Goal: Use online tool/utility: Utilize a website feature to perform a specific function

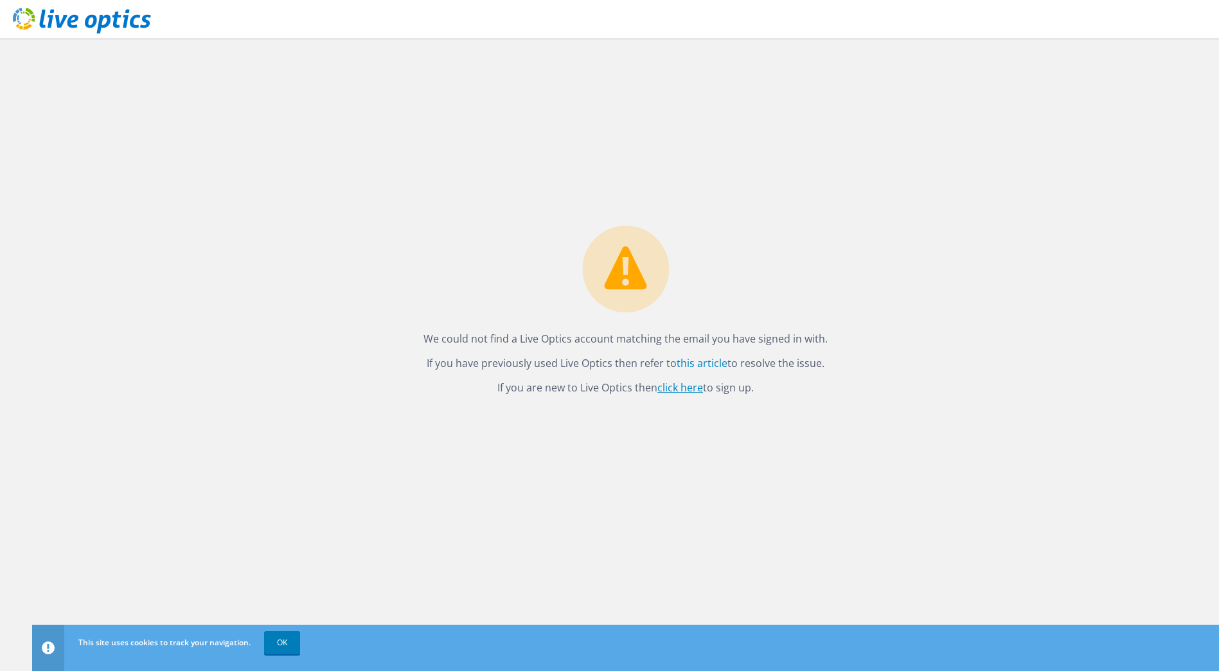
click at [665, 390] on link "click here" at bounding box center [681, 388] width 46 height 14
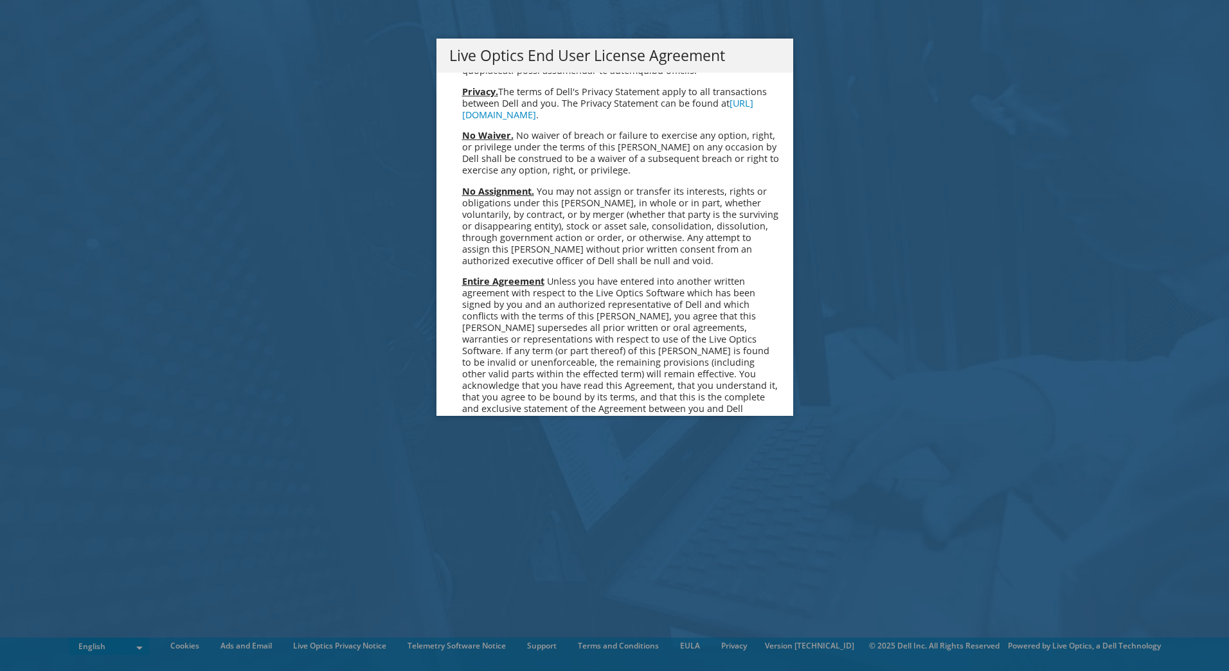
scroll to position [4861, 0]
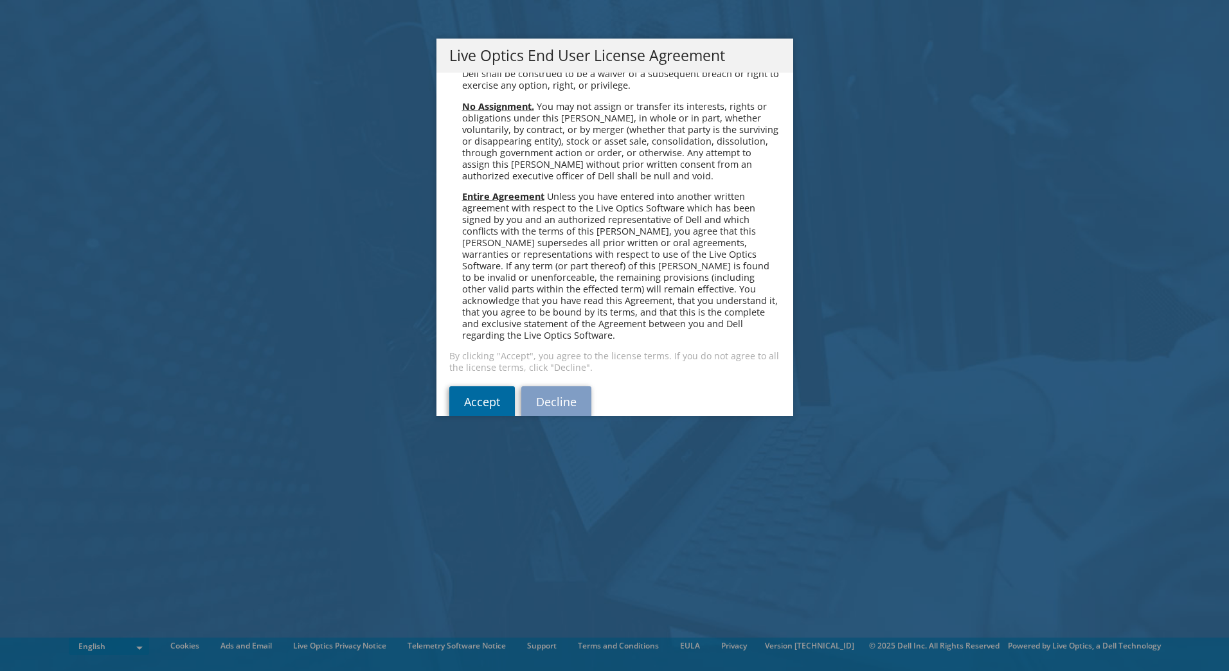
click at [470, 386] on link "Accept" at bounding box center [482, 401] width 66 height 31
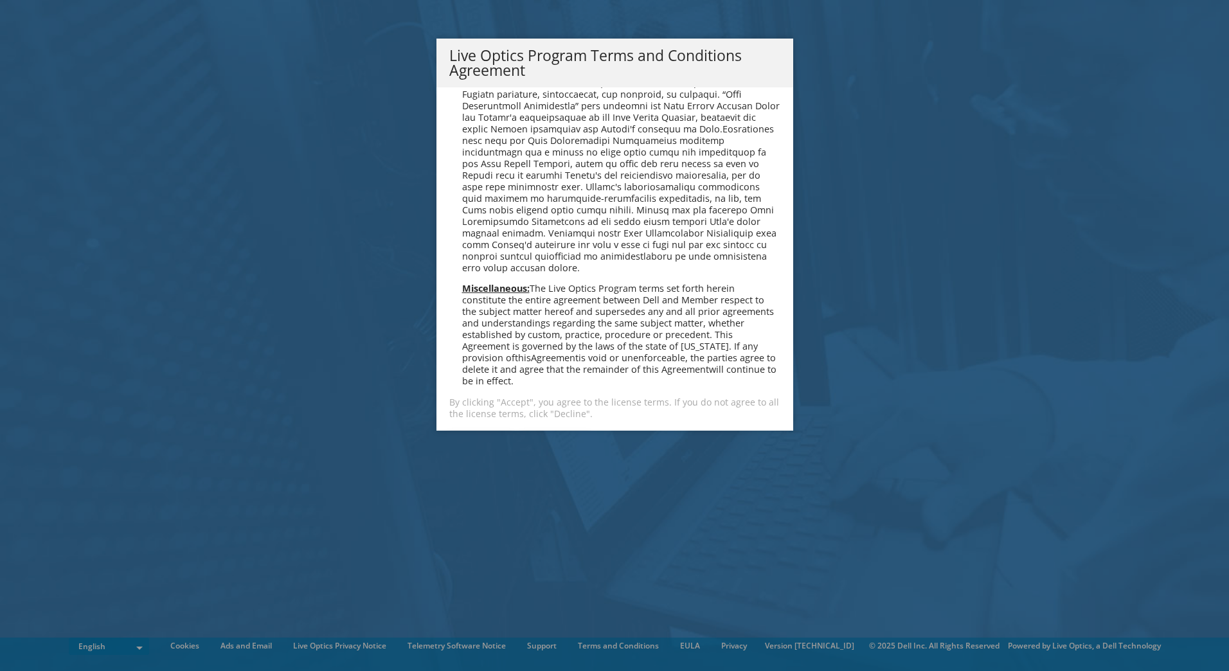
scroll to position [921, 0]
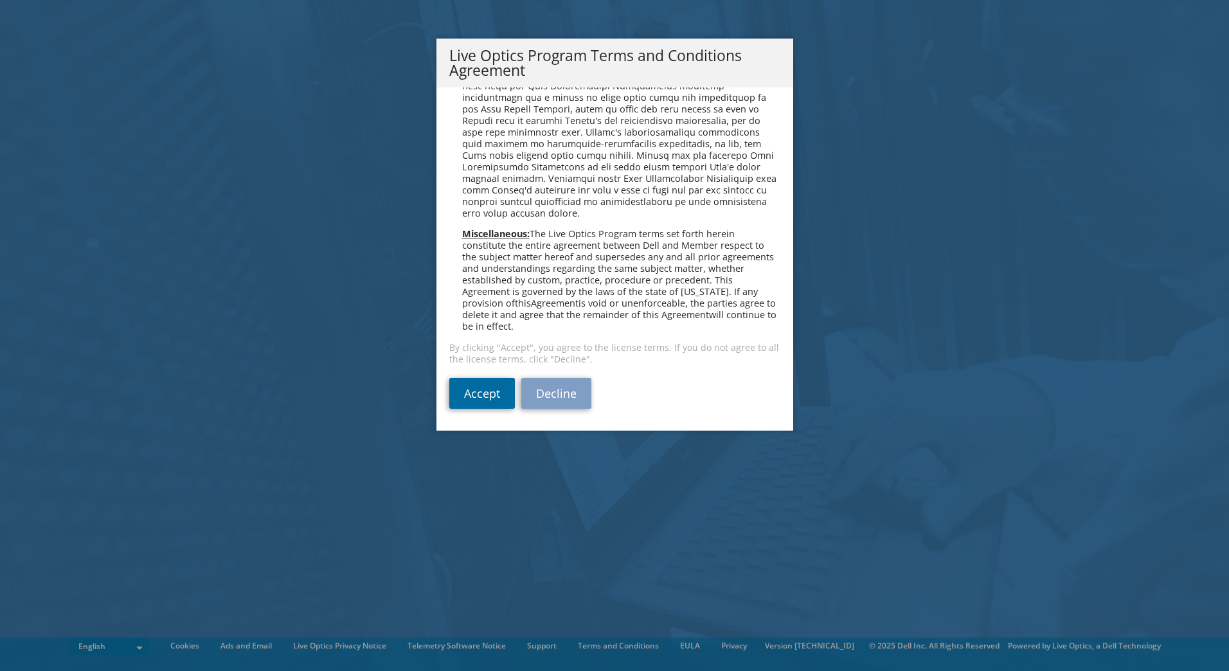
click at [463, 391] on link "Accept" at bounding box center [482, 393] width 66 height 31
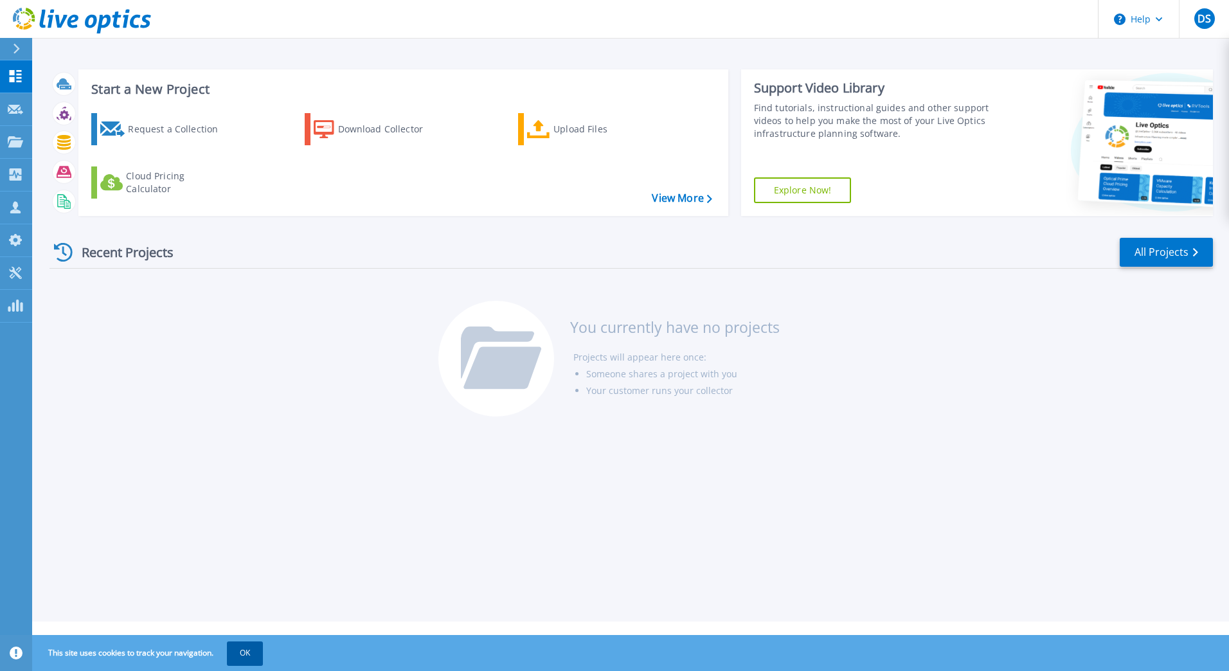
click at [247, 654] on button "OK" at bounding box center [245, 653] width 36 height 23
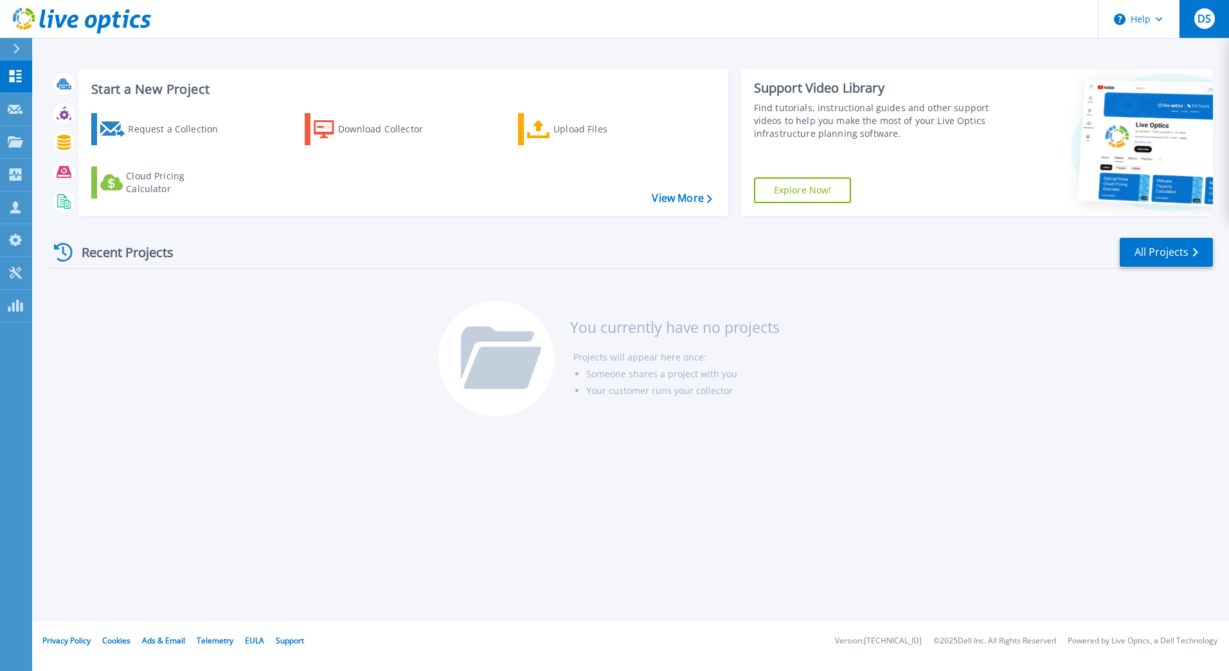
click at [1205, 26] on div "DS" at bounding box center [1204, 18] width 21 height 21
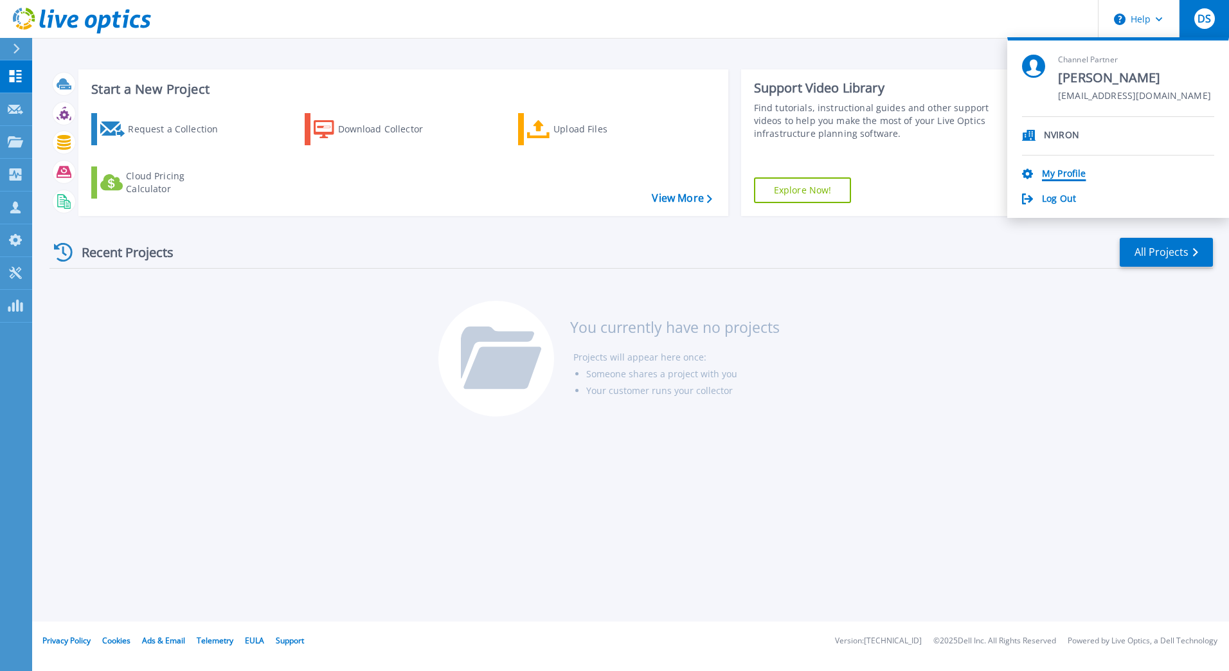
click at [1068, 178] on link "My Profile" at bounding box center [1064, 174] width 44 height 12
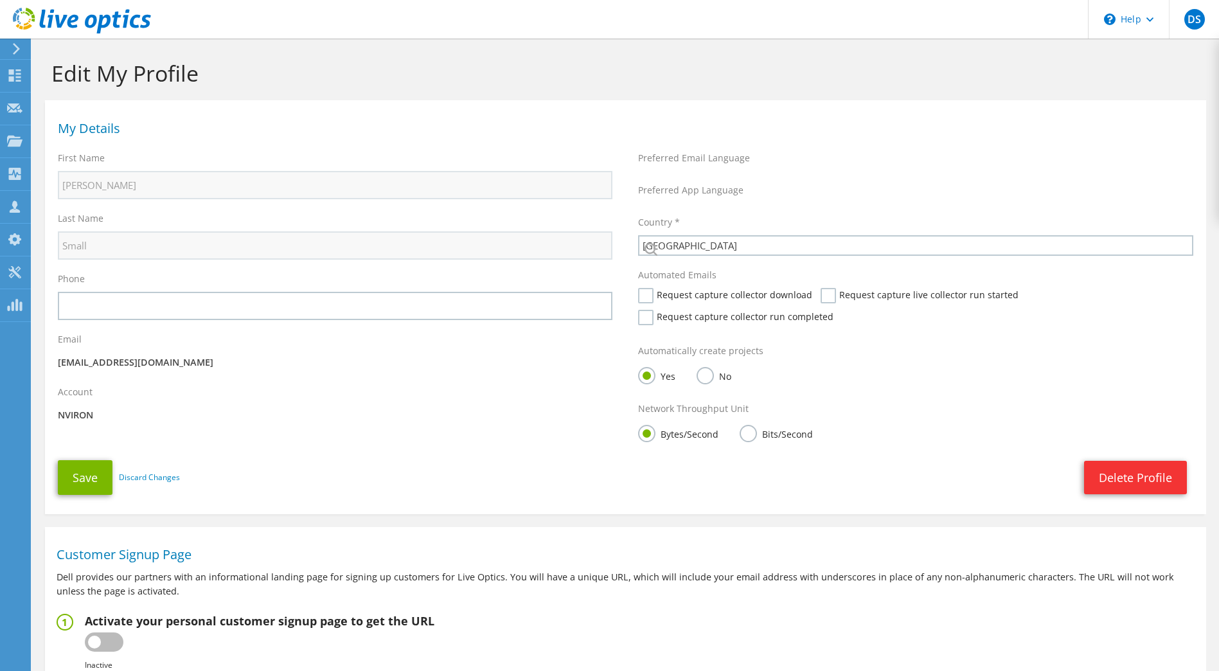
select select "75"
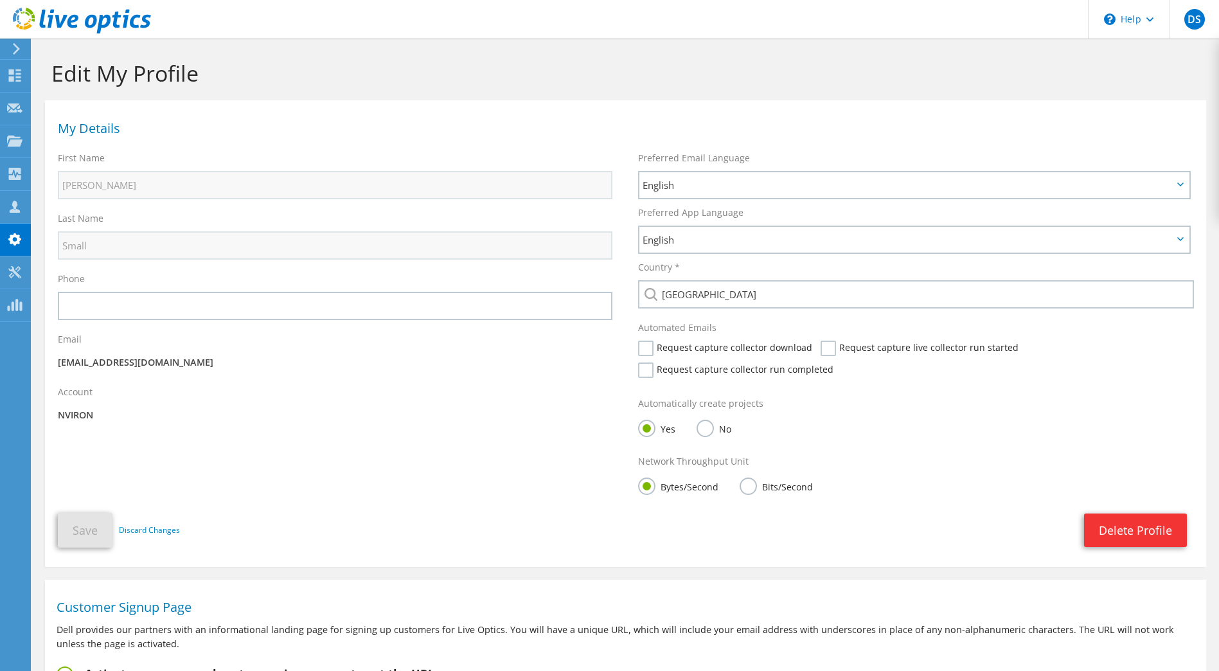
click at [749, 487] on label "Bits/Second" at bounding box center [776, 486] width 73 height 16
click at [0, 0] on input "Bits/Second" at bounding box center [0, 0] width 0 height 0
click at [72, 532] on button "Save" at bounding box center [85, 530] width 55 height 35
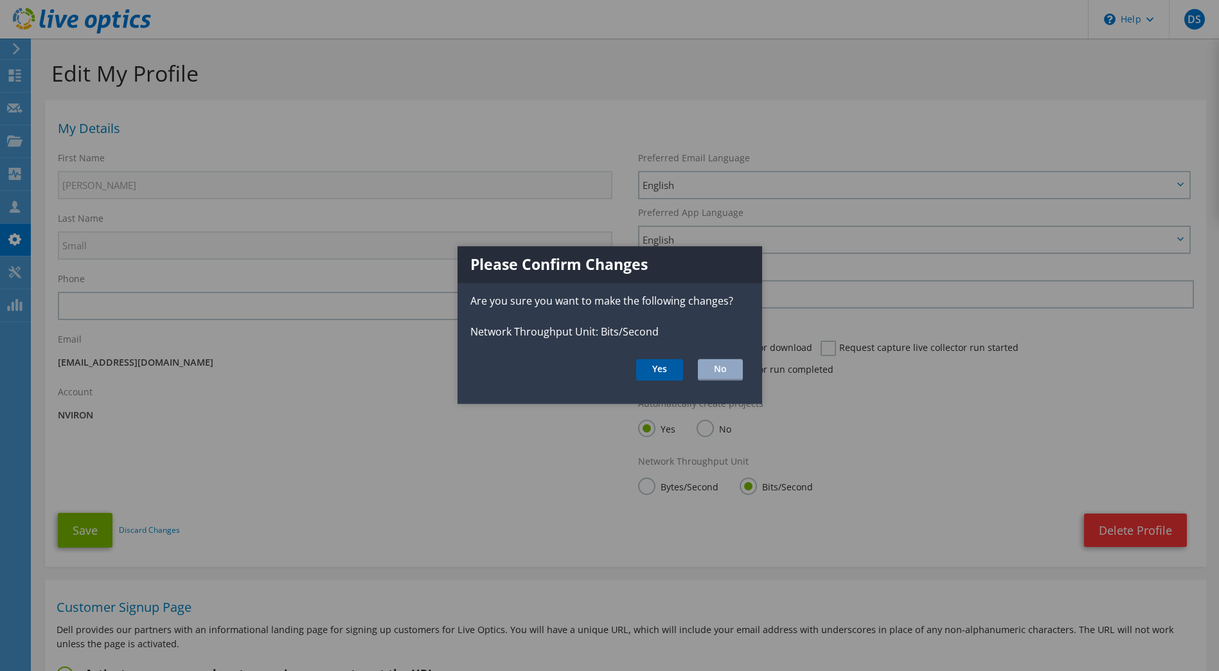
click at [663, 366] on button "Yes" at bounding box center [659, 370] width 47 height 22
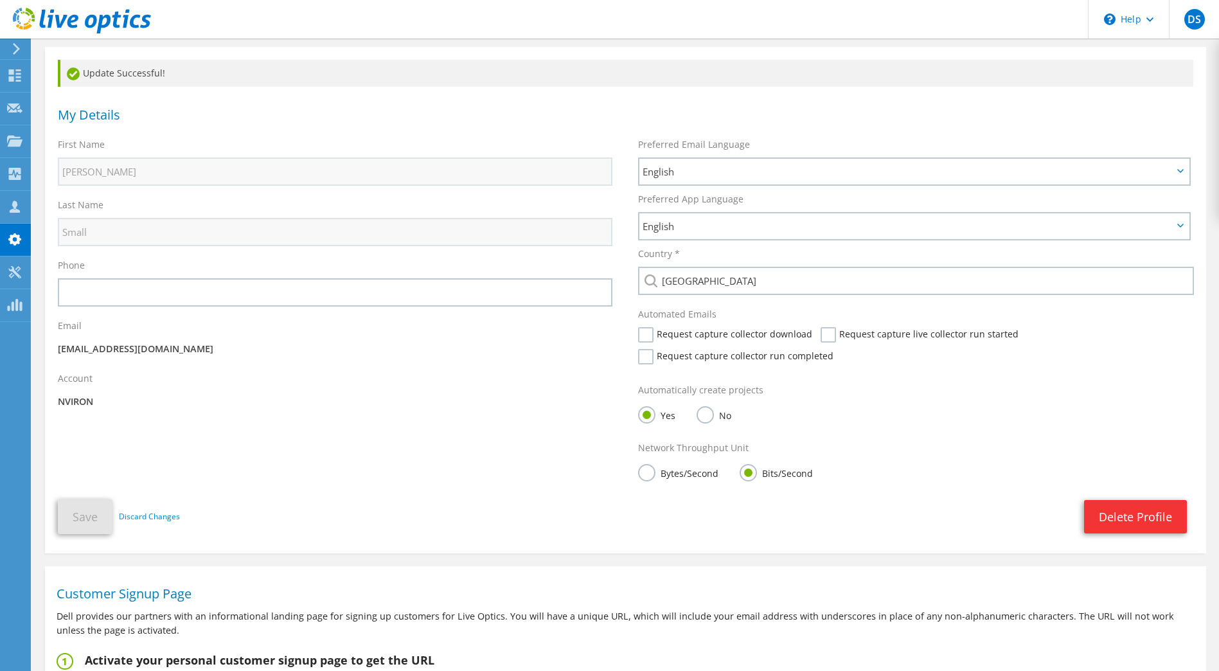
scroll to position [200, 0]
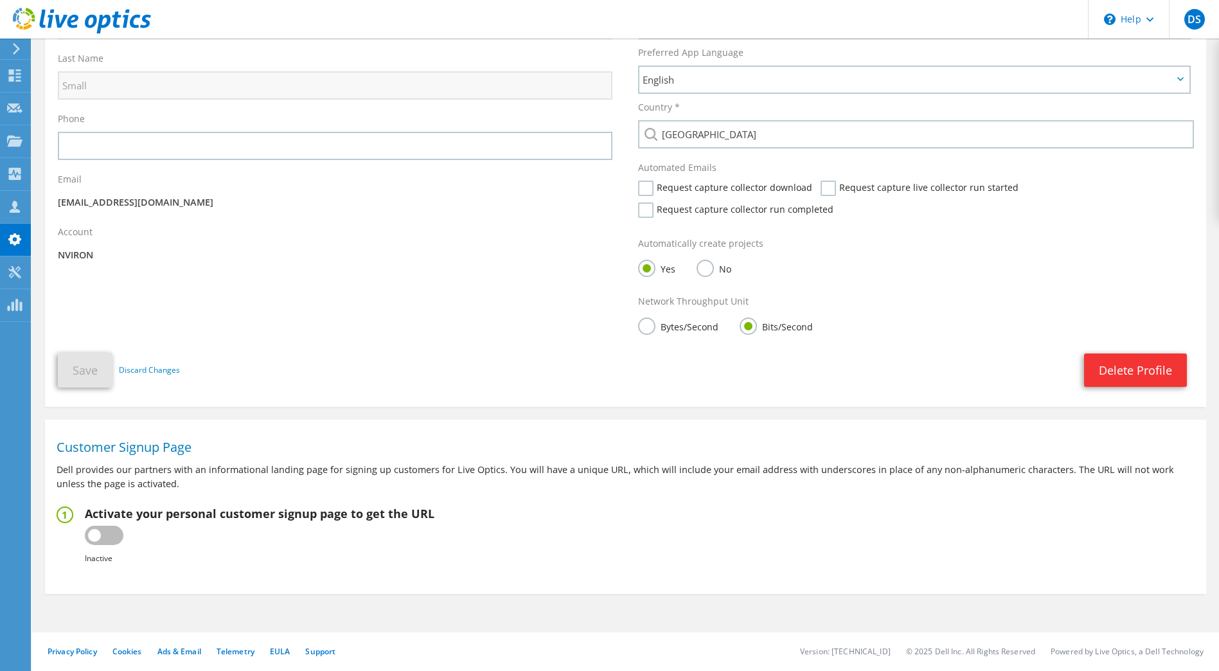
click at [109, 535] on label at bounding box center [104, 535] width 39 height 19
click at [0, 0] on input "checkbox" at bounding box center [0, 0] width 0 height 0
type input "[URL][DOMAIN_NAME]"
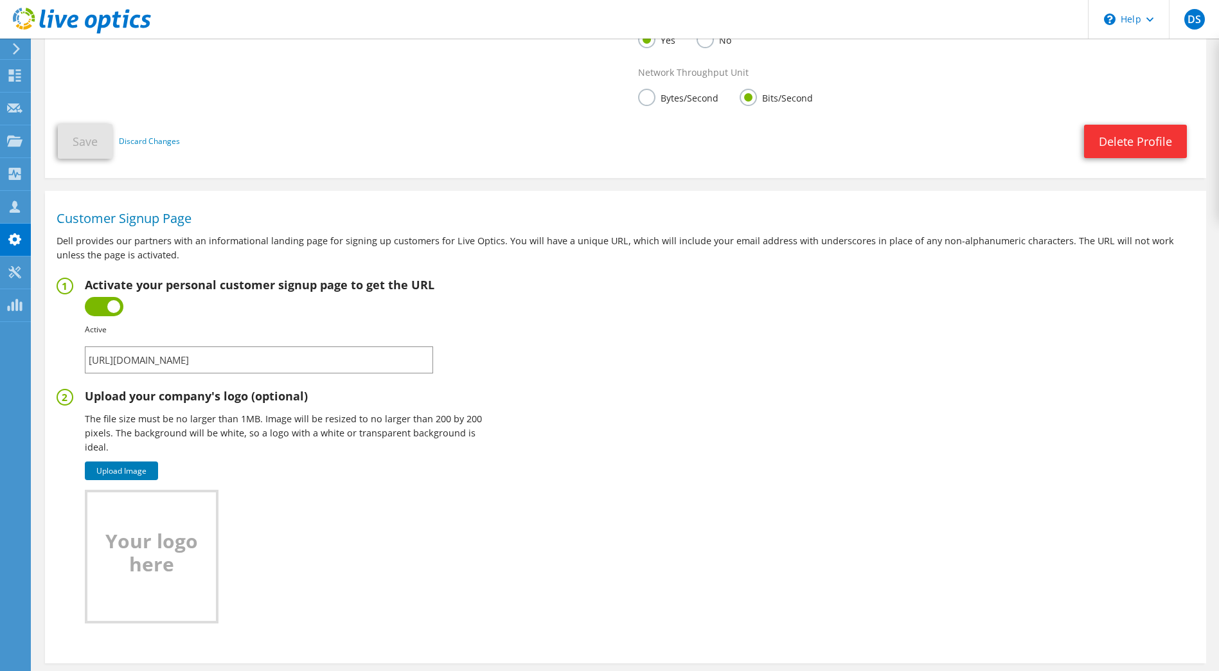
scroll to position [457, 0]
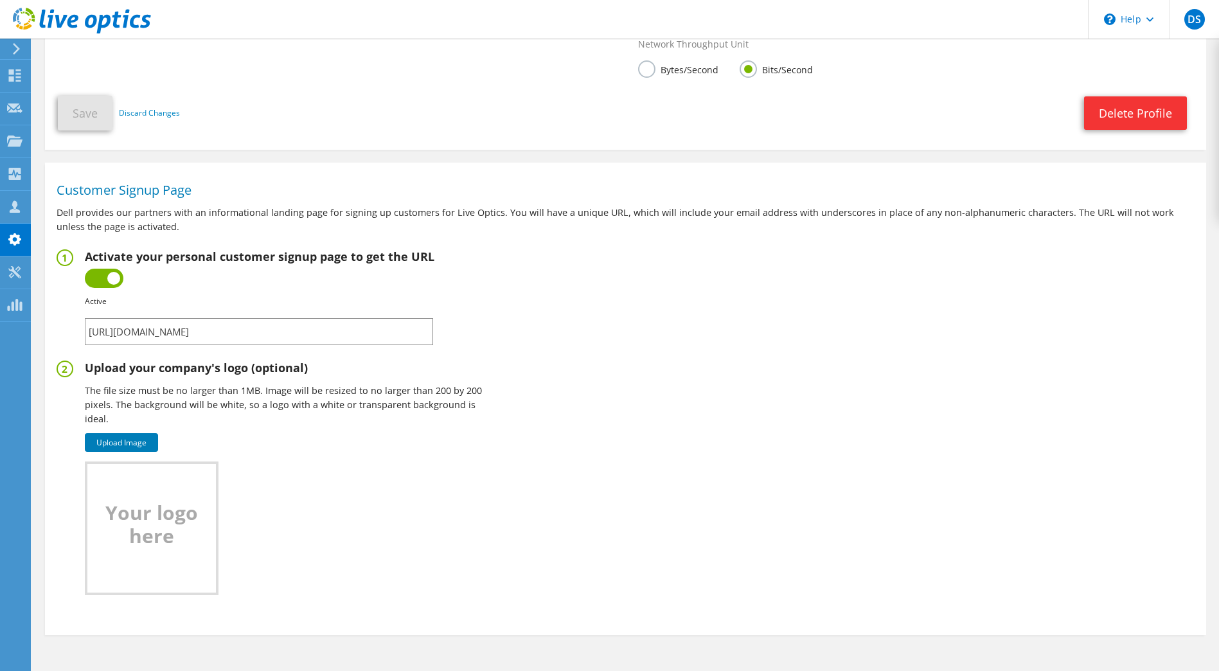
click at [109, 282] on label at bounding box center [104, 278] width 39 height 19
click at [0, 0] on input "checkbox" at bounding box center [0, 0] width 0 height 0
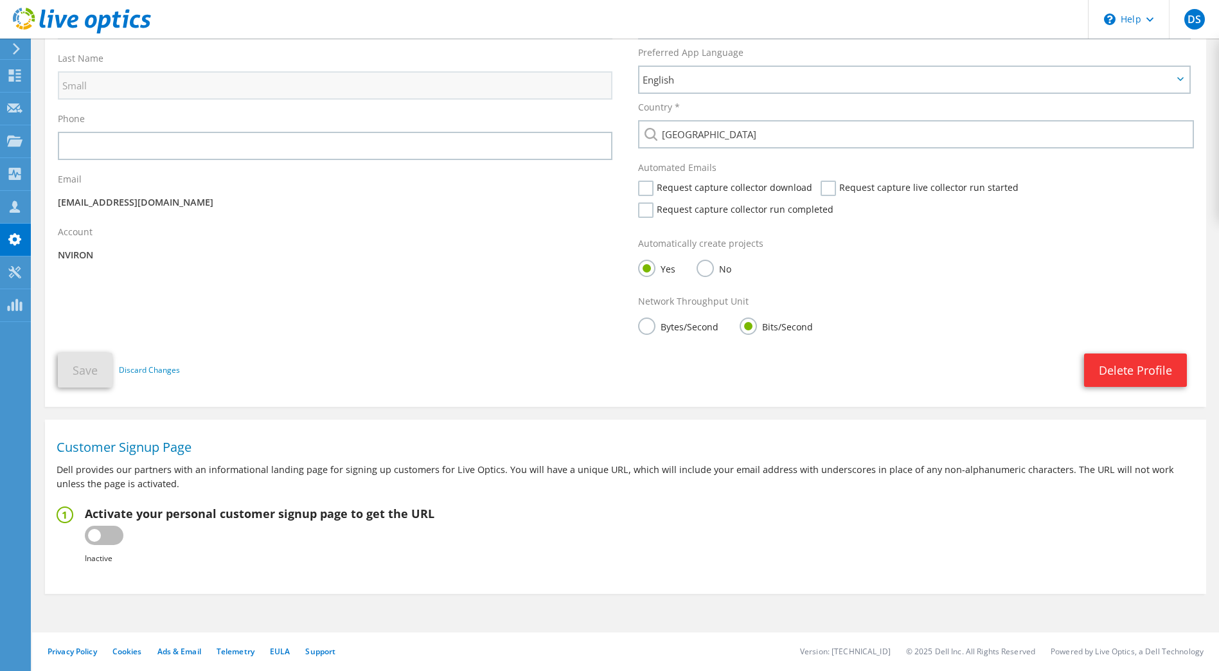
scroll to position [0, 0]
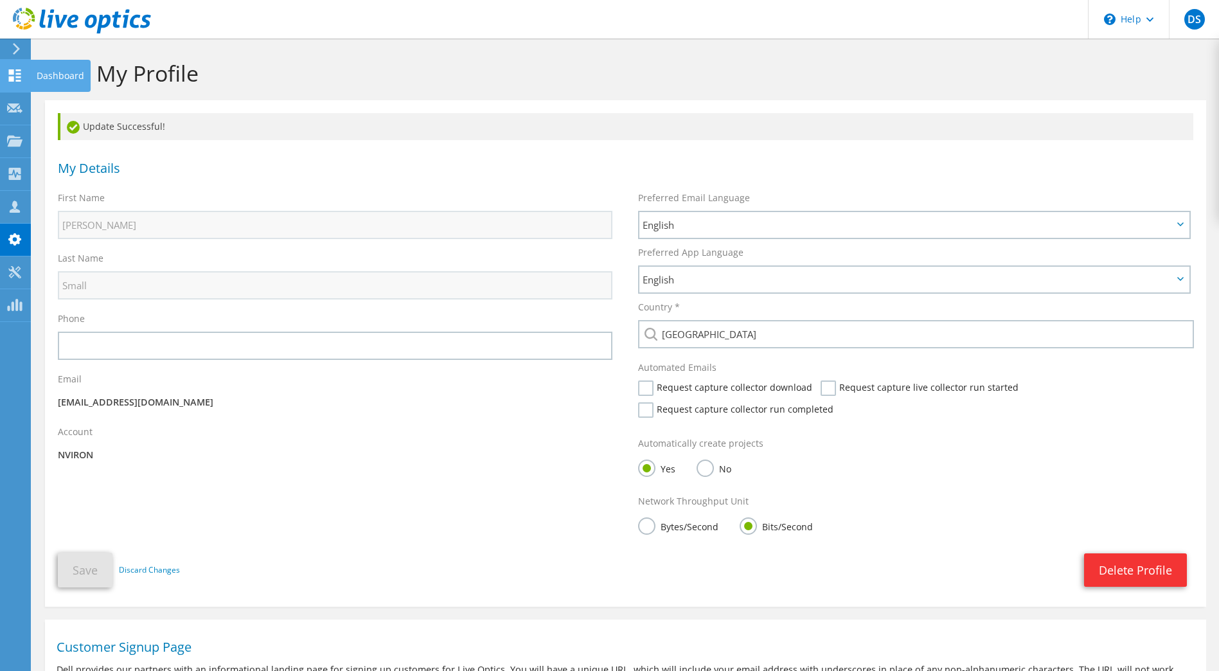
click at [12, 75] on icon at bounding box center [14, 75] width 15 height 12
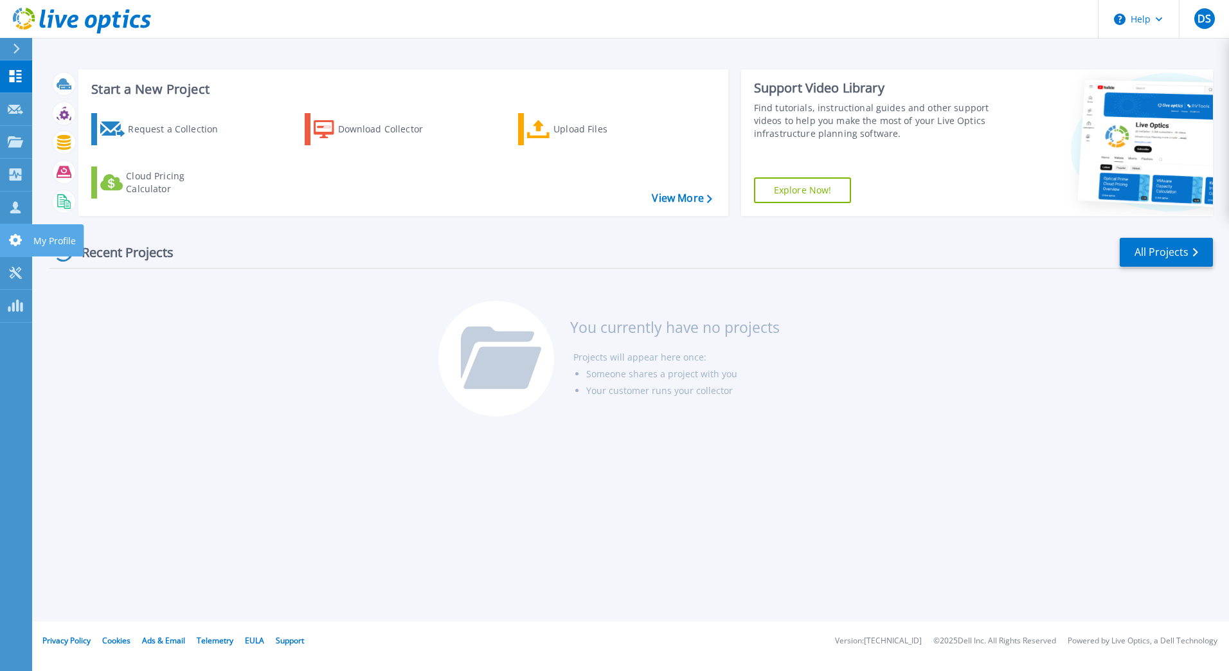
click at [16, 233] on link "My Profile My Profile" at bounding box center [16, 240] width 32 height 33
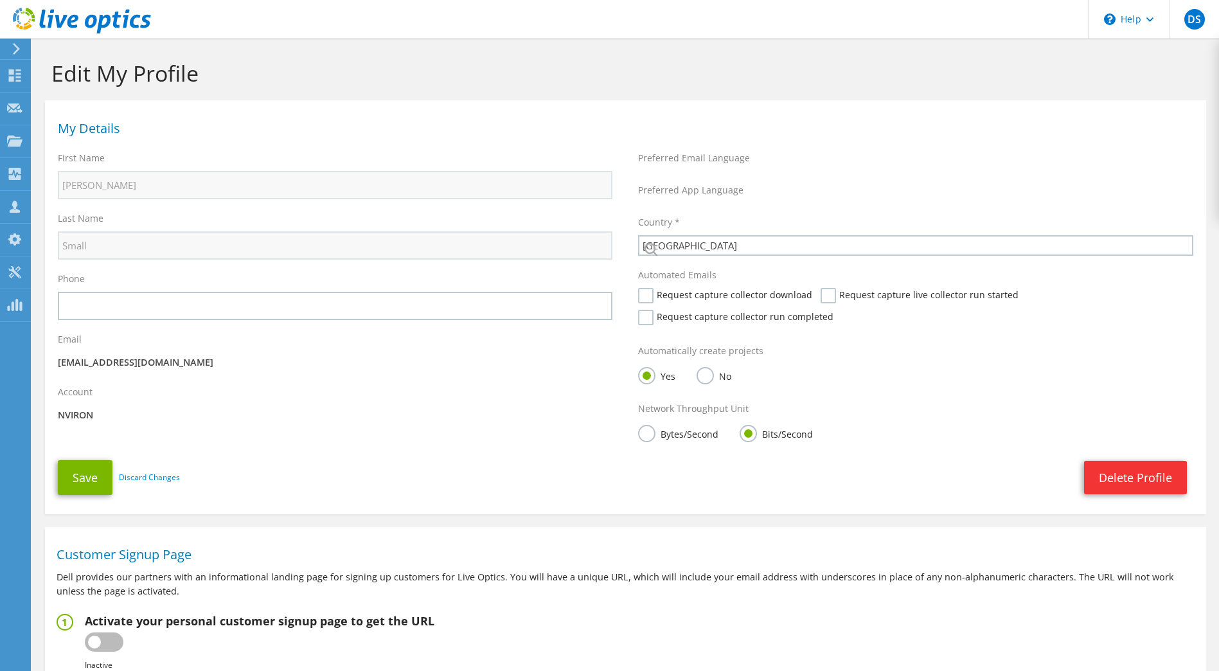
select select "75"
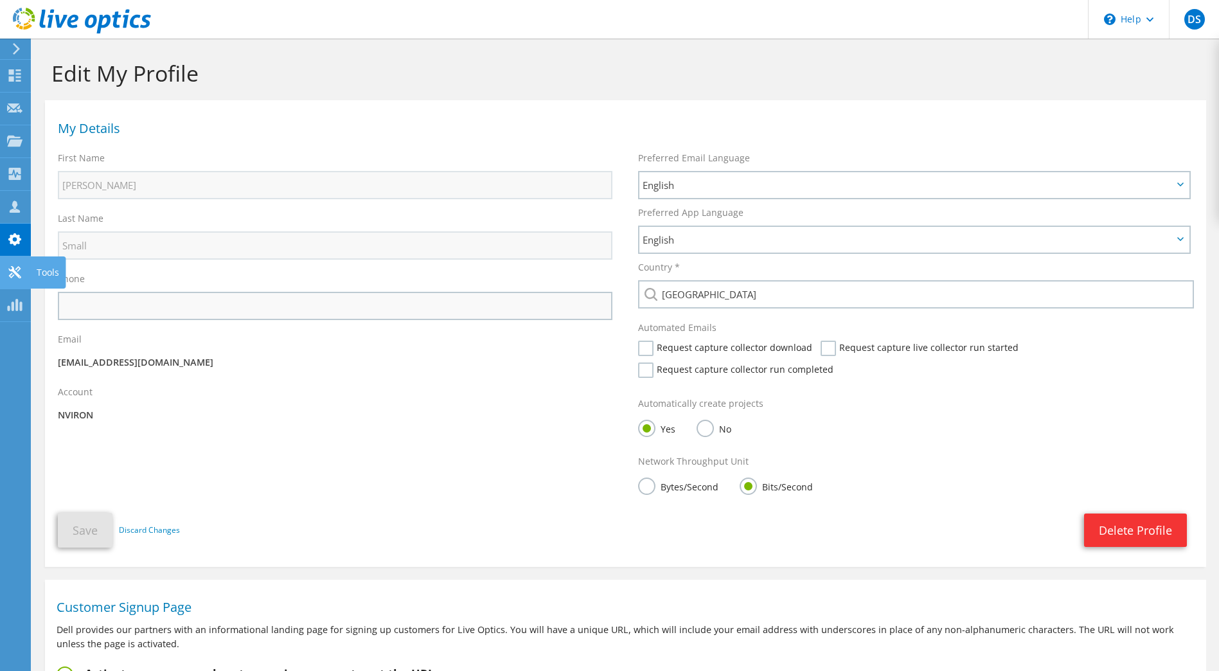
drag, startPoint x: 48, startPoint y: 271, endPoint x: 160, endPoint y: 310, distance: 118.9
click at [48, 271] on div "Tools" at bounding box center [47, 272] width 35 height 32
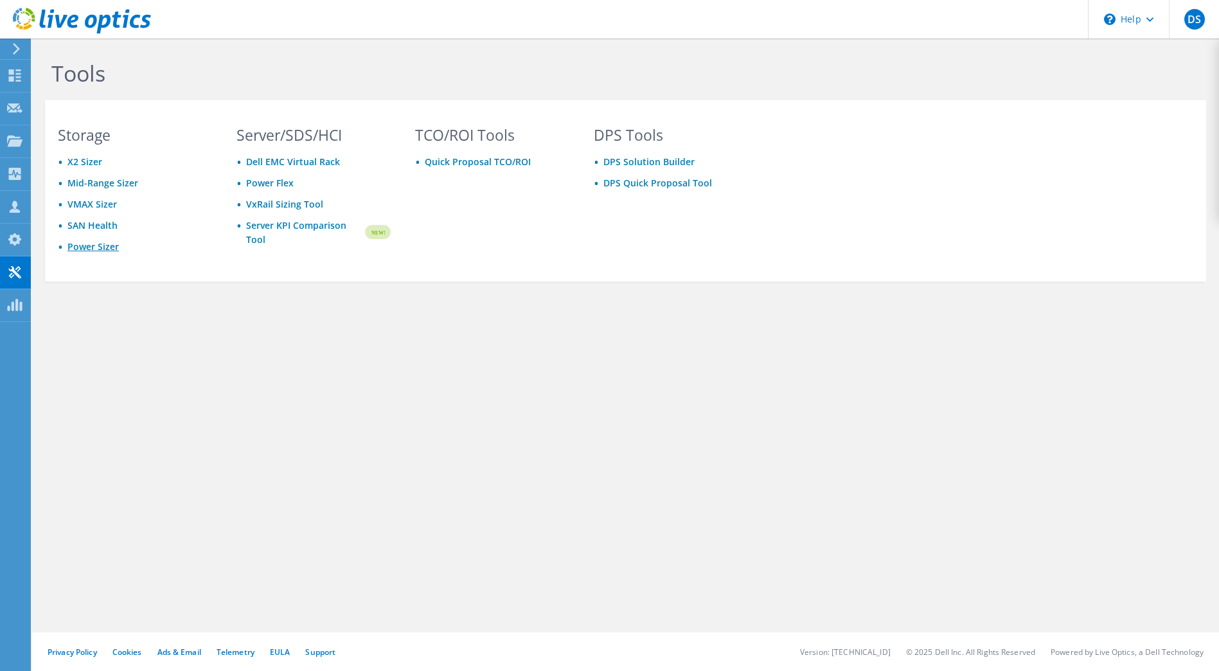
click at [102, 244] on link "Power Sizer" at bounding box center [92, 246] width 51 height 12
click at [146, 343] on div "Tools Storage X2 Sizer Mid-Range Sizer VMAX Sizer SAN Health Power Sizer Server…" at bounding box center [625, 199] width 1187 height 320
click at [271, 183] on link "Power Flex" at bounding box center [270, 183] width 48 height 12
click at [562, 383] on div "Tools Storage X2 Sizer Mid-Range Sizer VMAX Sizer SAN Health Power Sizer Server…" at bounding box center [625, 355] width 1187 height 633
click at [319, 224] on link "Server KPI Comparison Tool" at bounding box center [304, 233] width 117 height 28
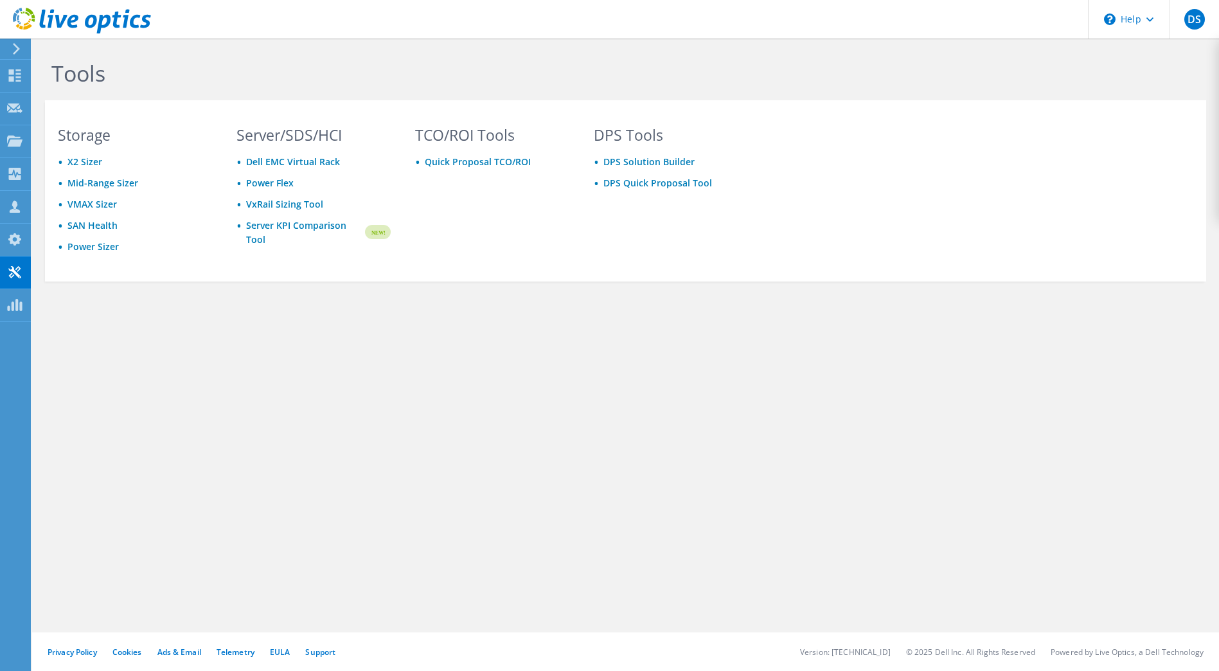
click at [319, 329] on div "Tools Storage X2 Sizer Mid-Range Sizer VMAX Sizer SAN Health Power Sizer Server…" at bounding box center [625, 199] width 1187 height 320
click at [102, 179] on link "Mid-Range Sizer" at bounding box center [102, 183] width 71 height 12
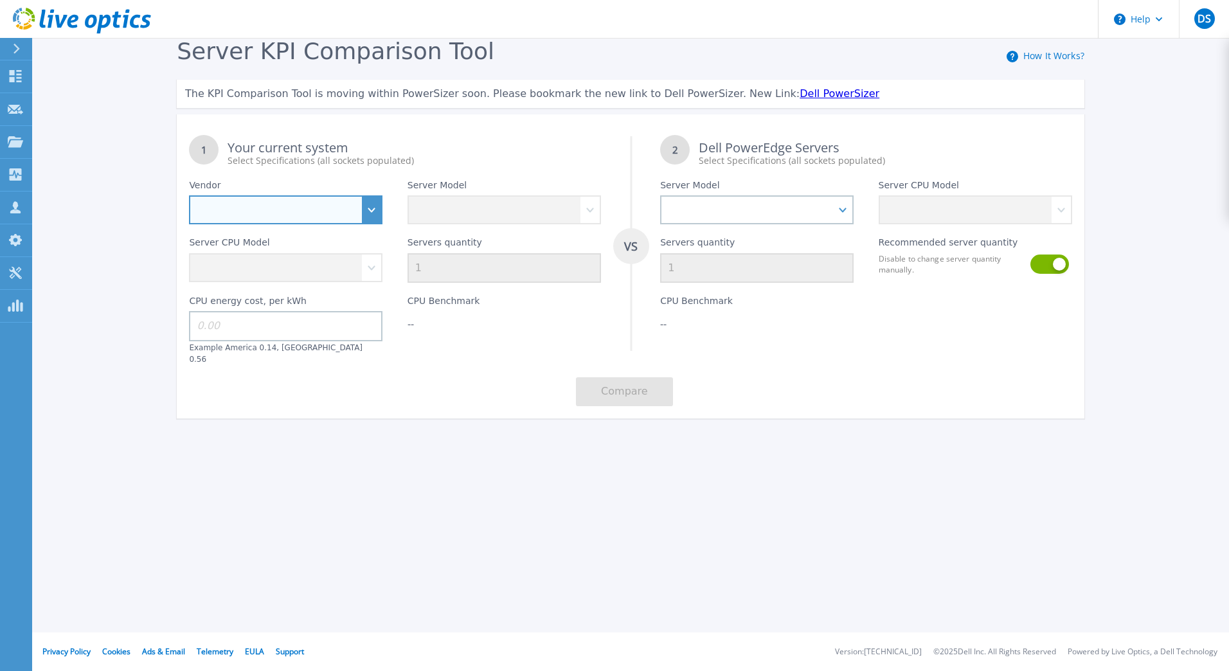
click at [372, 210] on select "Dell HPE Lenovo Supermicro" at bounding box center [285, 209] width 193 height 29
select select "Dell"
click at [189, 196] on select "Dell HPE Lenovo Supermicro" at bounding box center [285, 209] width 193 height 29
click at [463, 347] on div "CPU Benchmark --" at bounding box center [504, 324] width 218 height 82
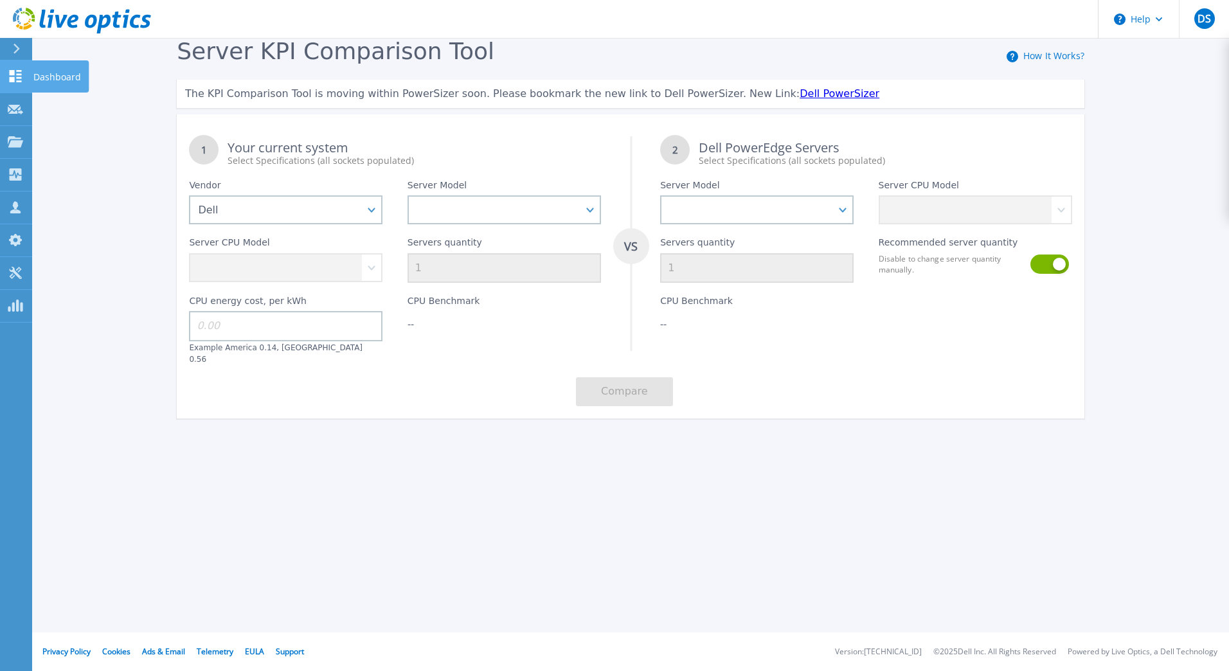
click at [42, 72] on p "Dashboard" at bounding box center [57, 76] width 48 height 33
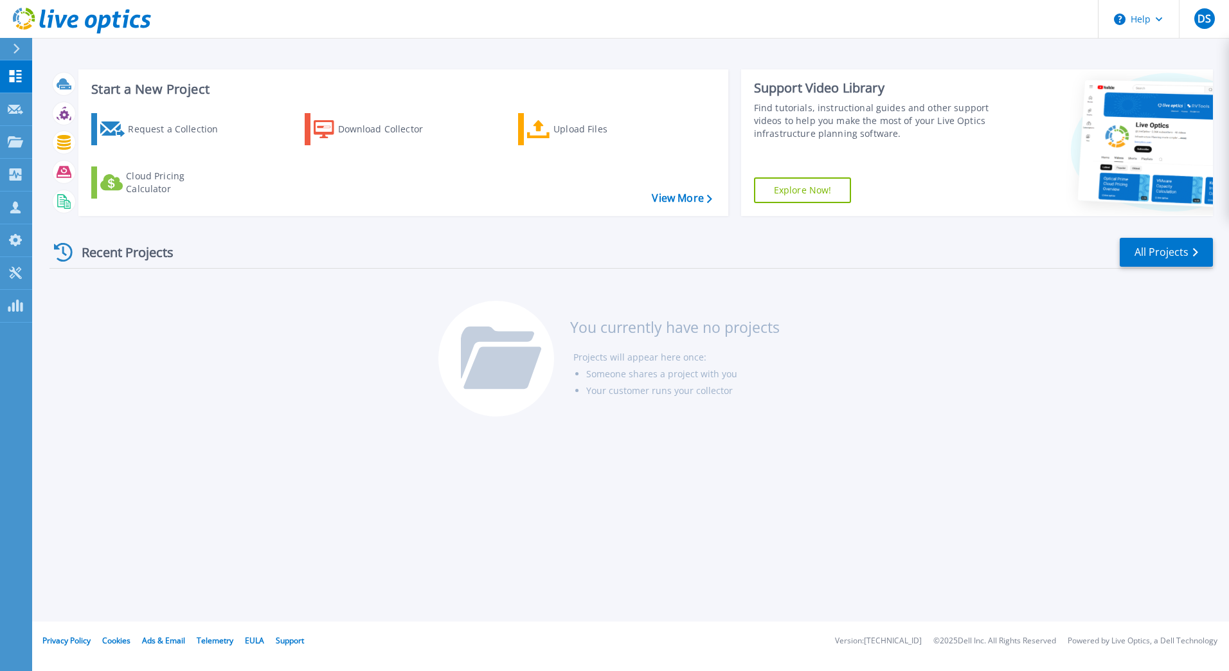
click at [371, 364] on div "Recent Projects All Projects You currently have no projects Projects will appea…" at bounding box center [631, 327] width 1164 height 203
click at [370, 485] on div "Start a New Project Request a Collection Download Collector Upload Files Cloud …" at bounding box center [630, 311] width 1197 height 622
click at [644, 246] on div "Recent Projects All Projects" at bounding box center [631, 253] width 1164 height 32
